Goal: Task Accomplishment & Management: Use online tool/utility

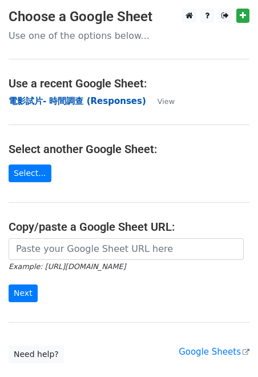
click at [47, 102] on strong "電影試片- 時間調查 (Responses)" at bounding box center [78, 101] width 138 height 10
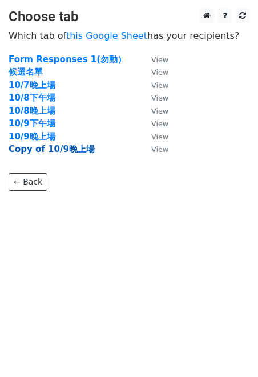
click at [49, 148] on strong "Copy of 10/9晚上場" at bounding box center [52, 149] width 86 height 10
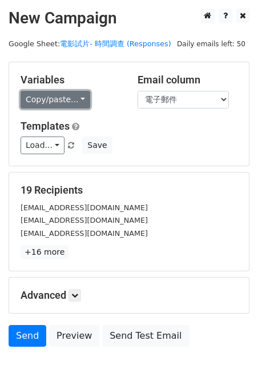
click at [76, 101] on link "Copy/paste..." at bounding box center [56, 100] width 70 height 18
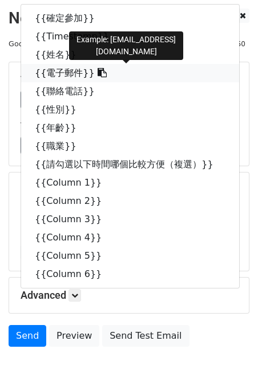
click at [65, 73] on link "{{電子郵件}}" at bounding box center [130, 73] width 218 height 18
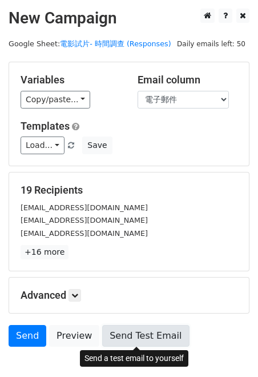
click at [154, 333] on link "Send Test Email" at bounding box center [145, 336] width 87 height 22
